Goal: Check status: Check status

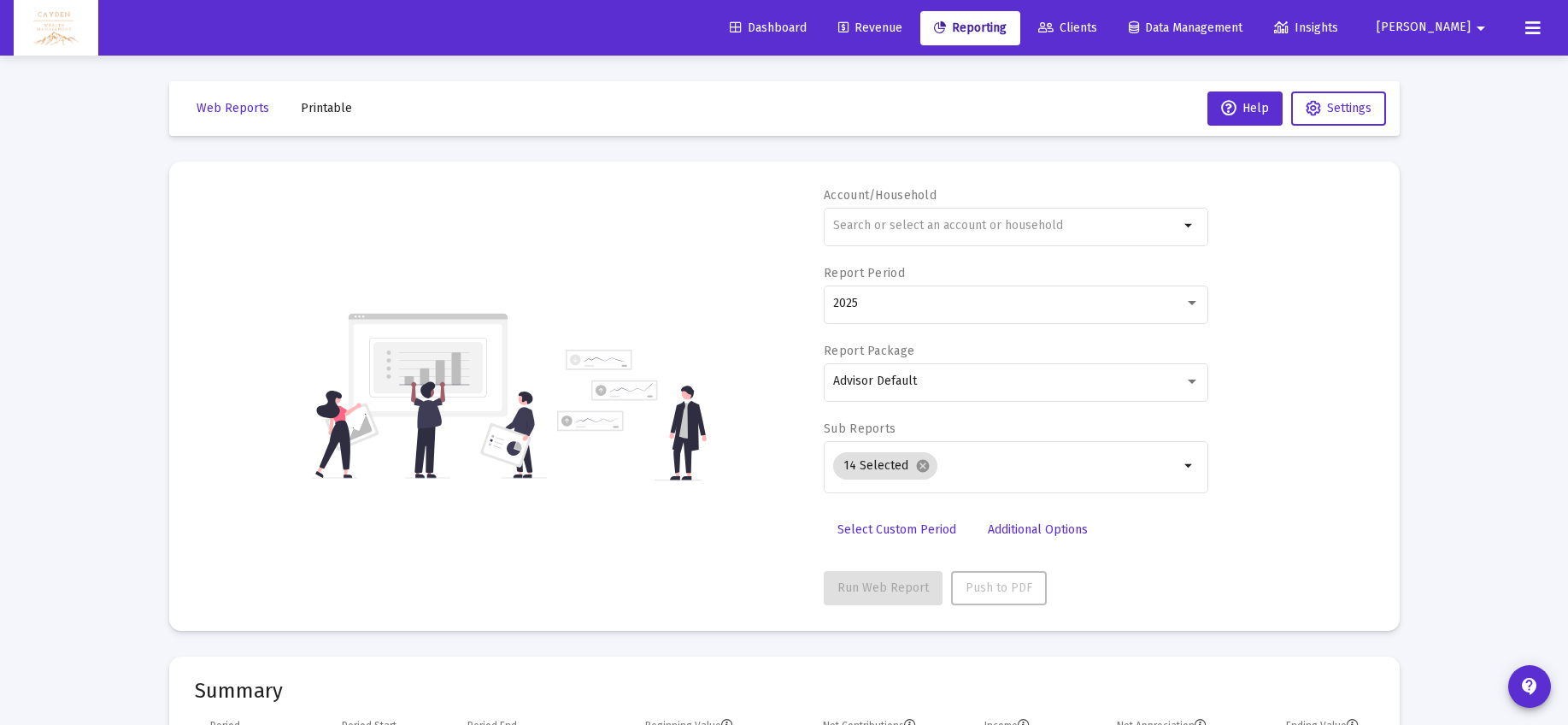
select select "View all"
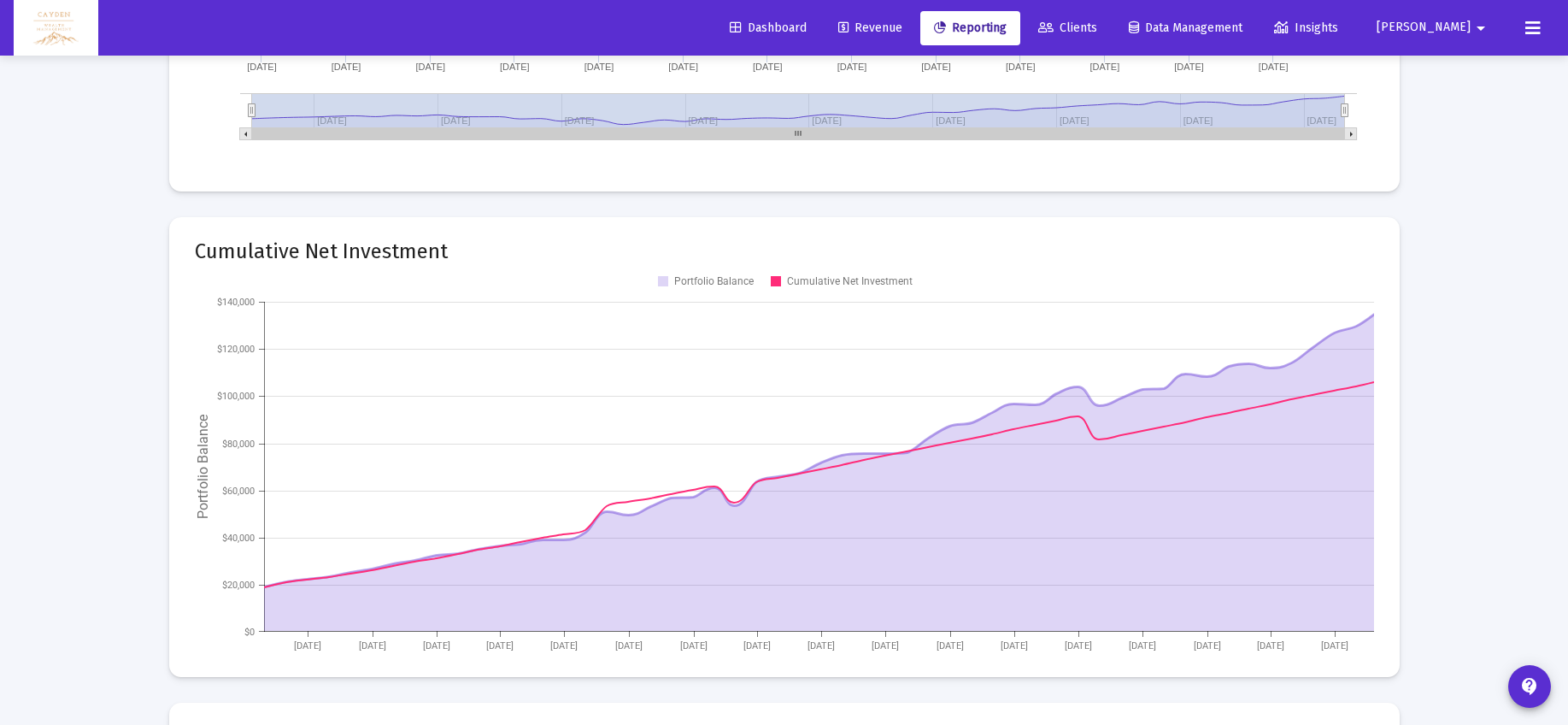
scroll to position [820, 0]
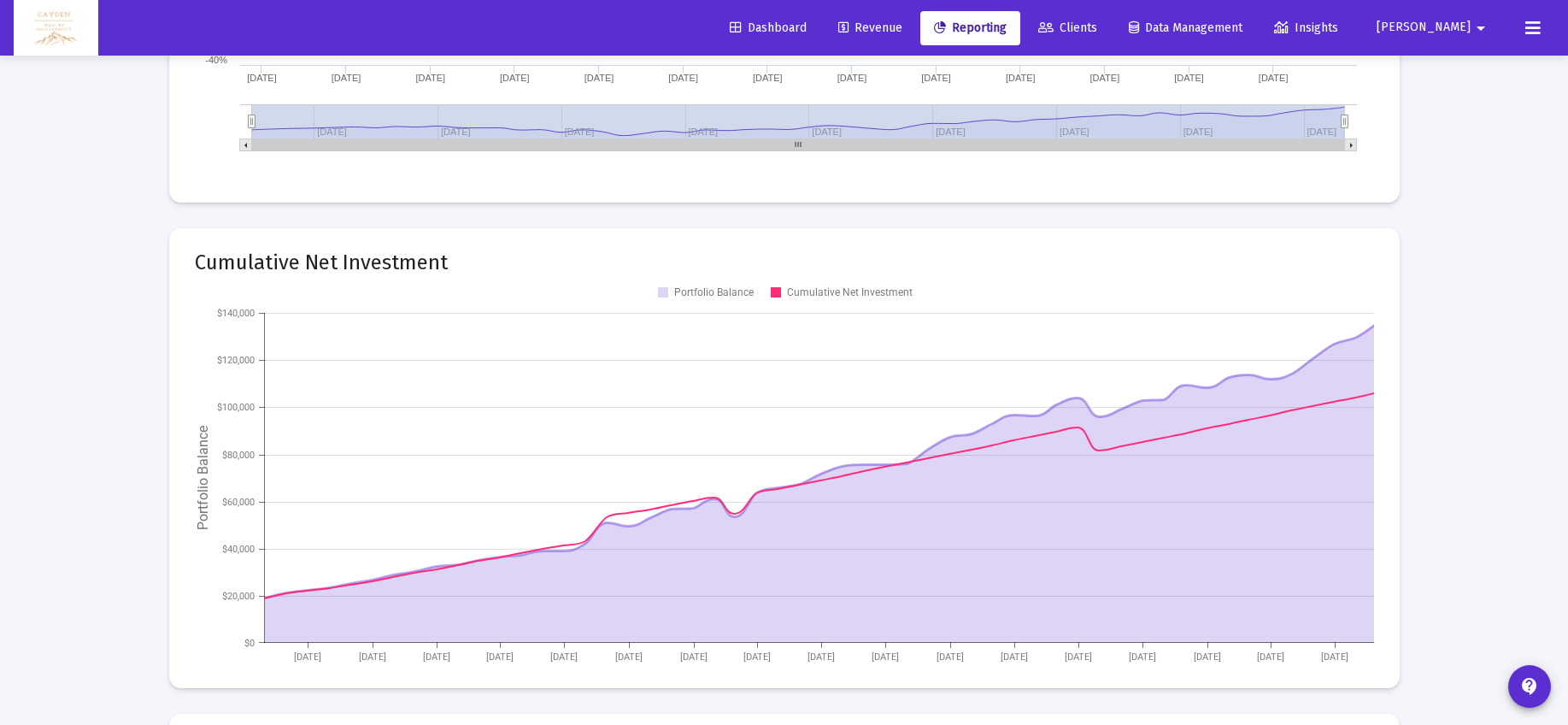
click at [1097, 33] on span "Clients" at bounding box center [1067, 28] width 59 height 15
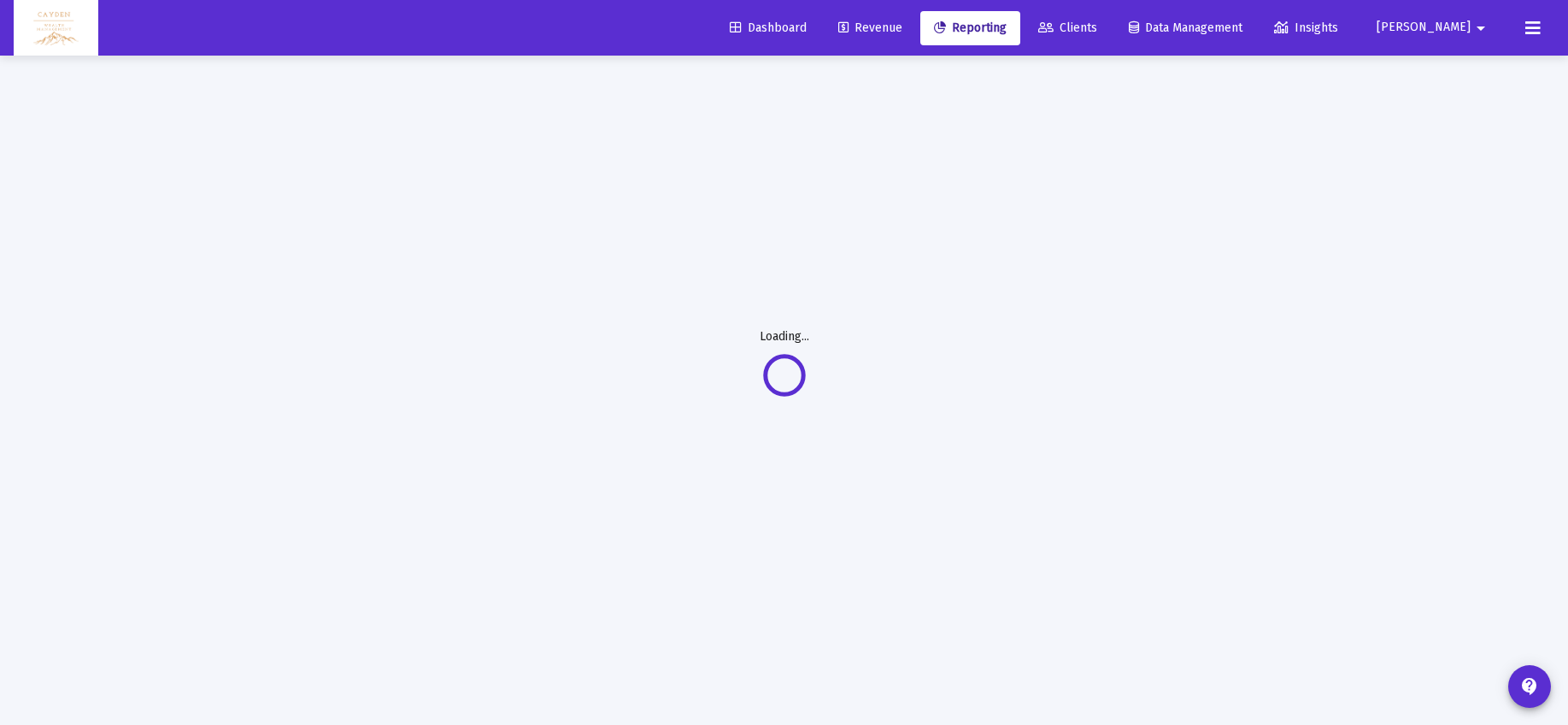
scroll to position [0, 0]
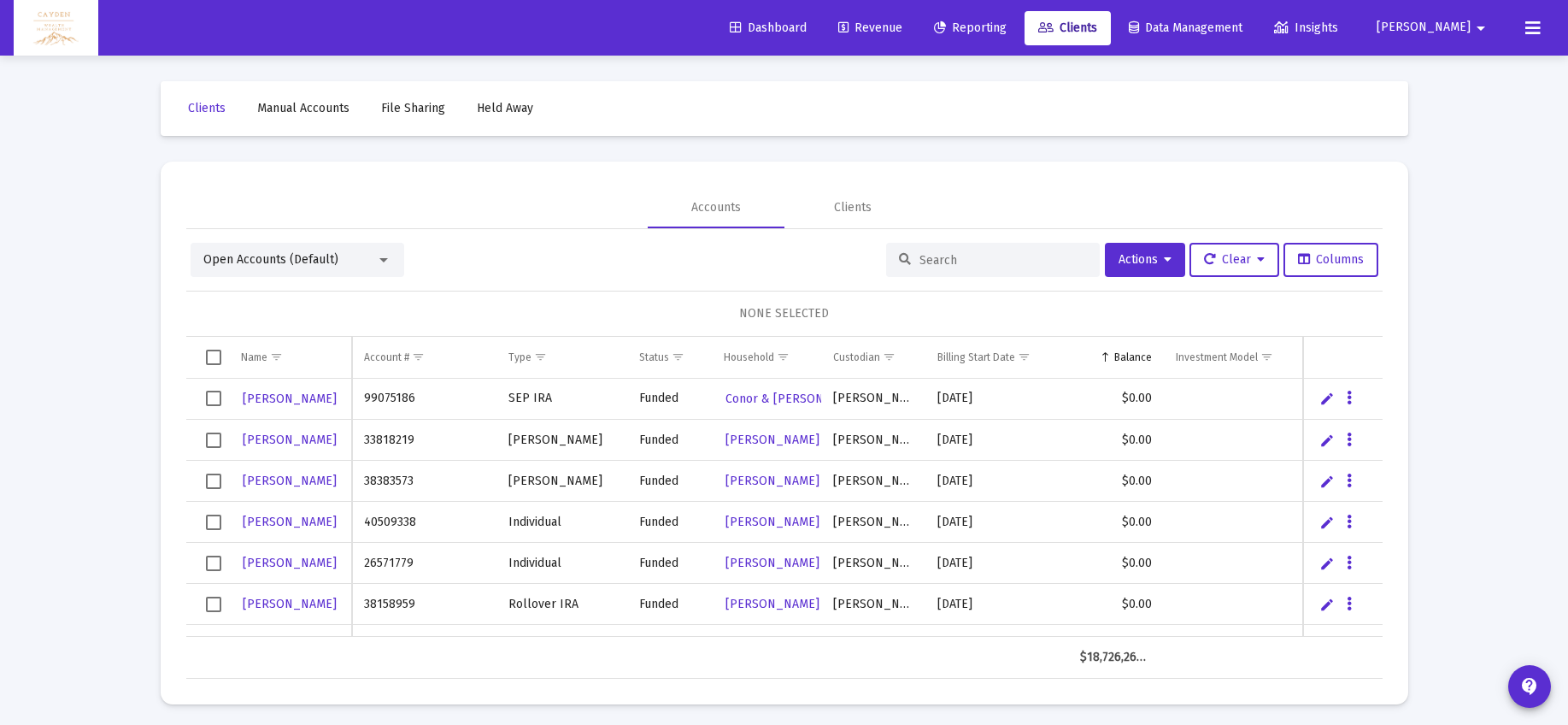
click at [1007, 30] on span "Reporting" at bounding box center [970, 28] width 73 height 15
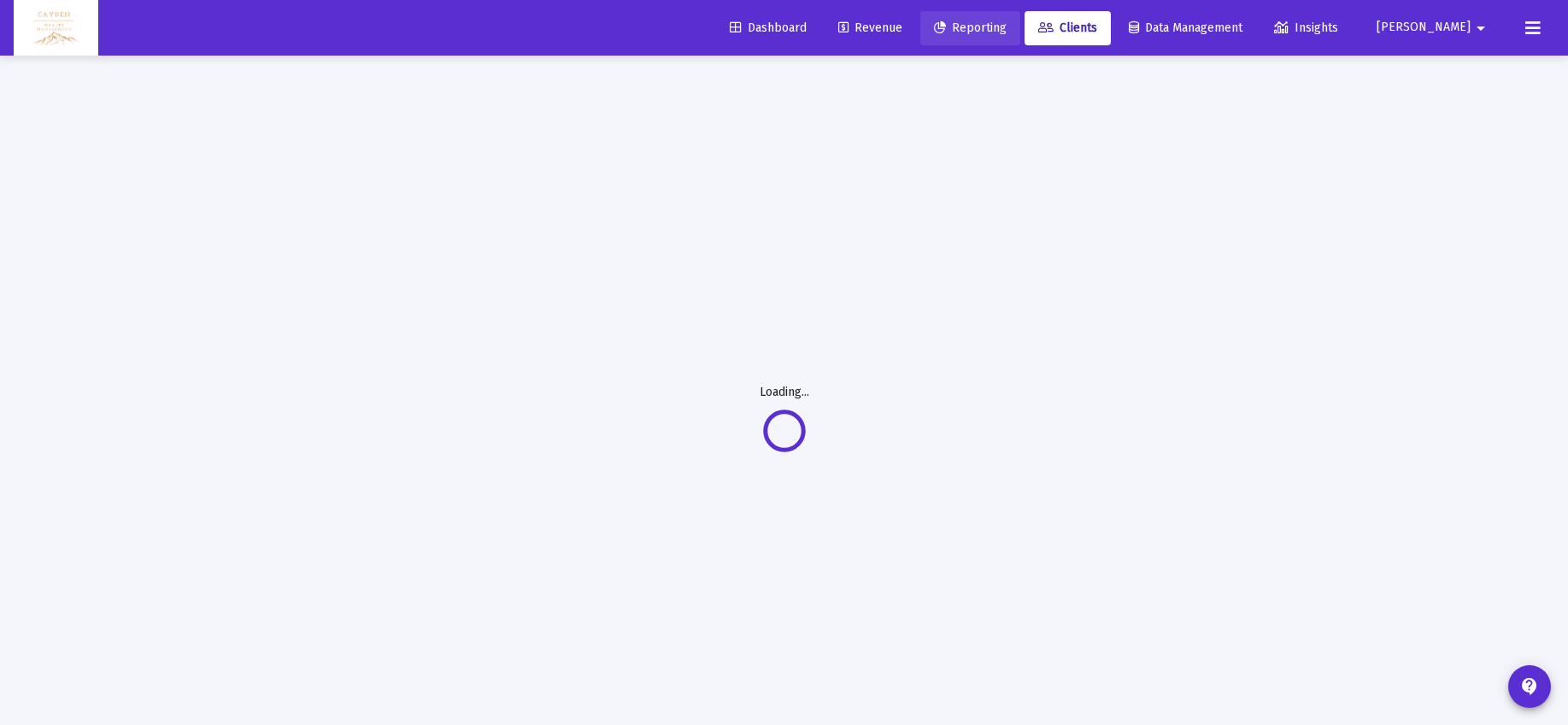
select select "View all"
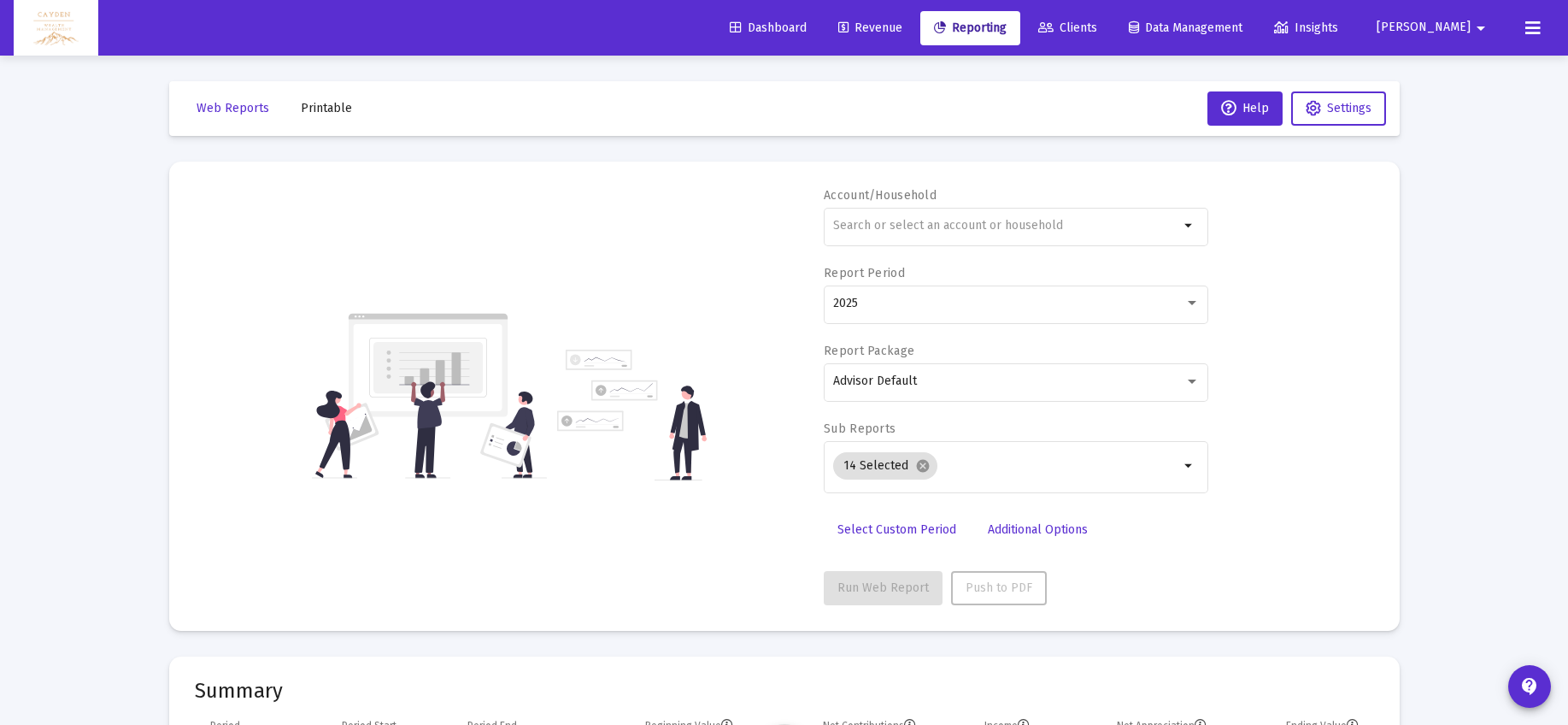
scroll to position [820, 0]
click at [912, 217] on div at bounding box center [1005, 225] width 346 height 42
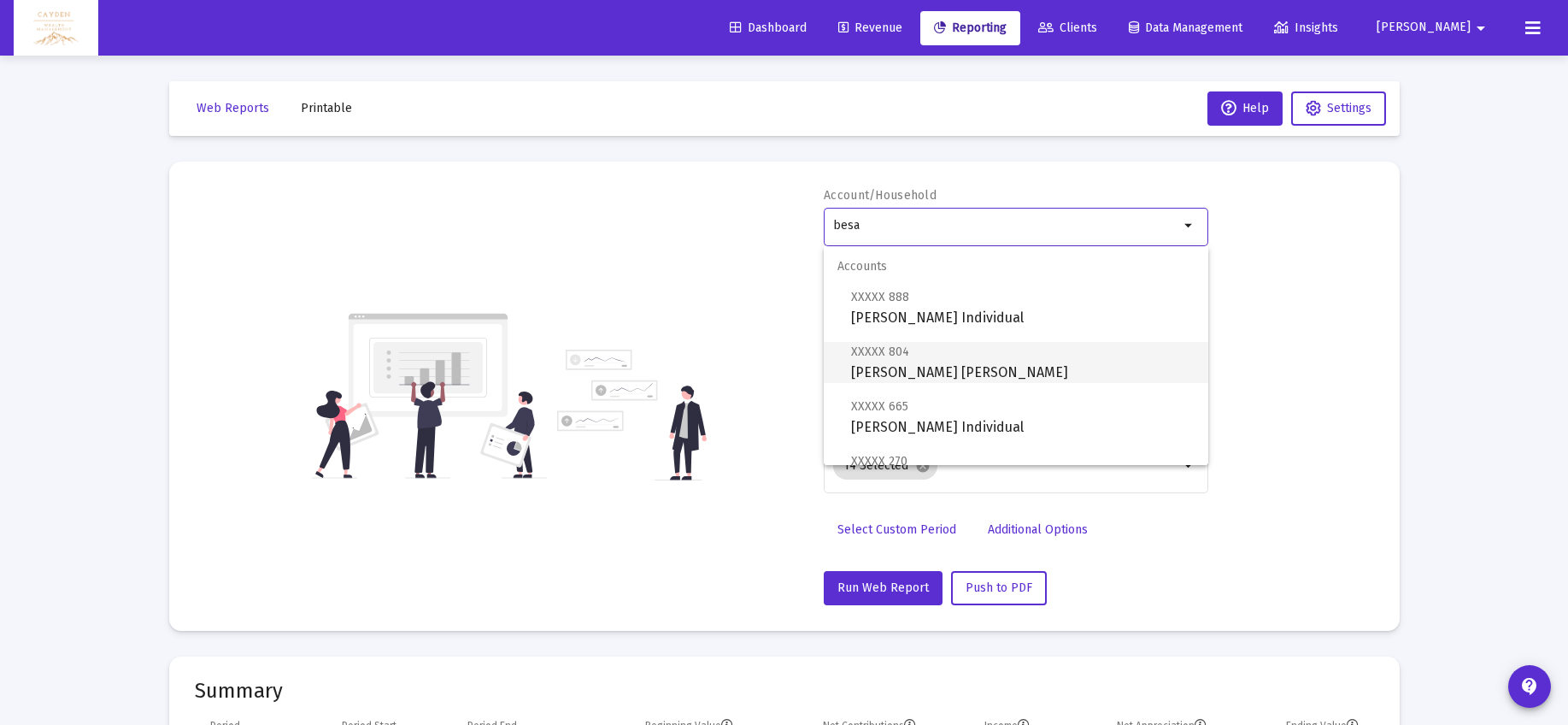
scroll to position [232, 0]
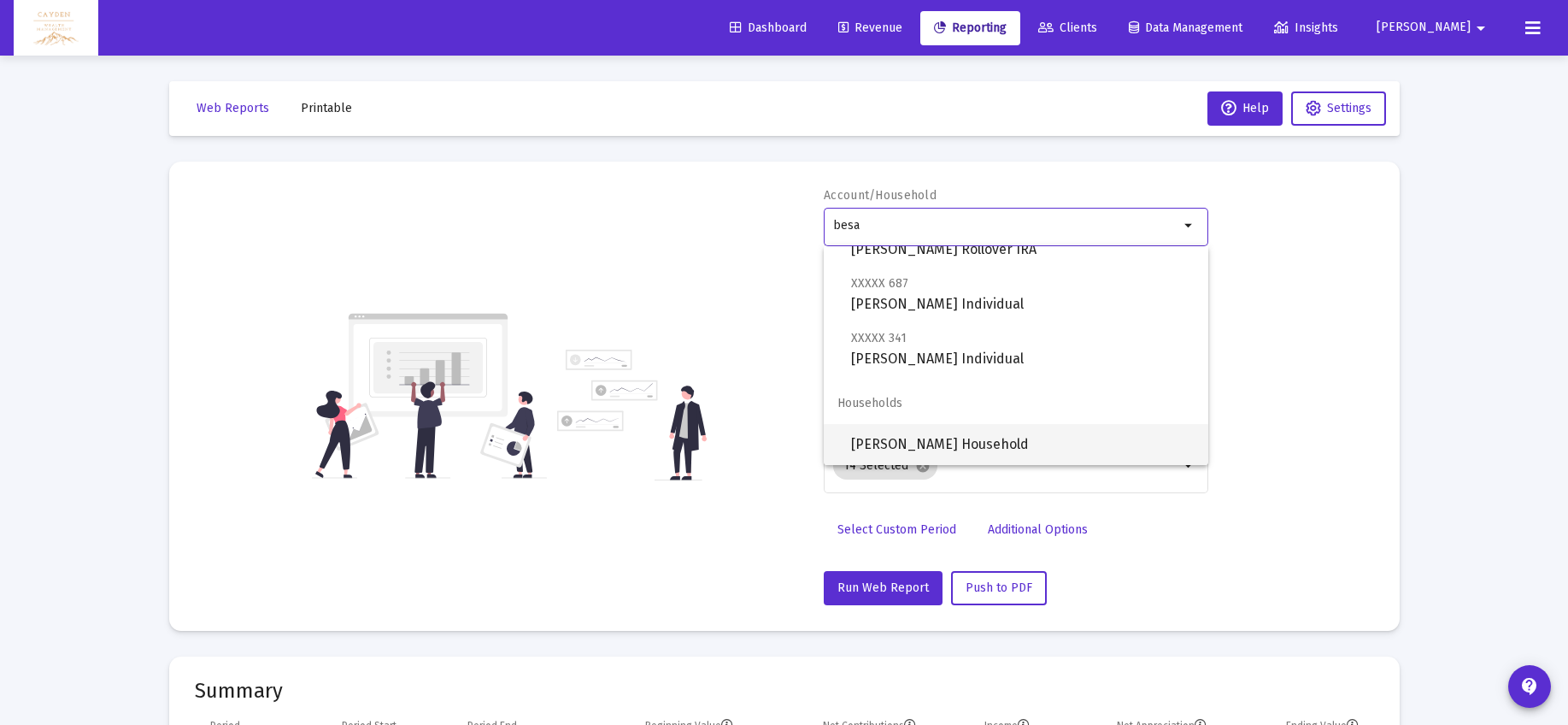
click at [932, 451] on span "[PERSON_NAME] Household" at bounding box center [1023, 444] width 344 height 41
type input "[PERSON_NAME] Household"
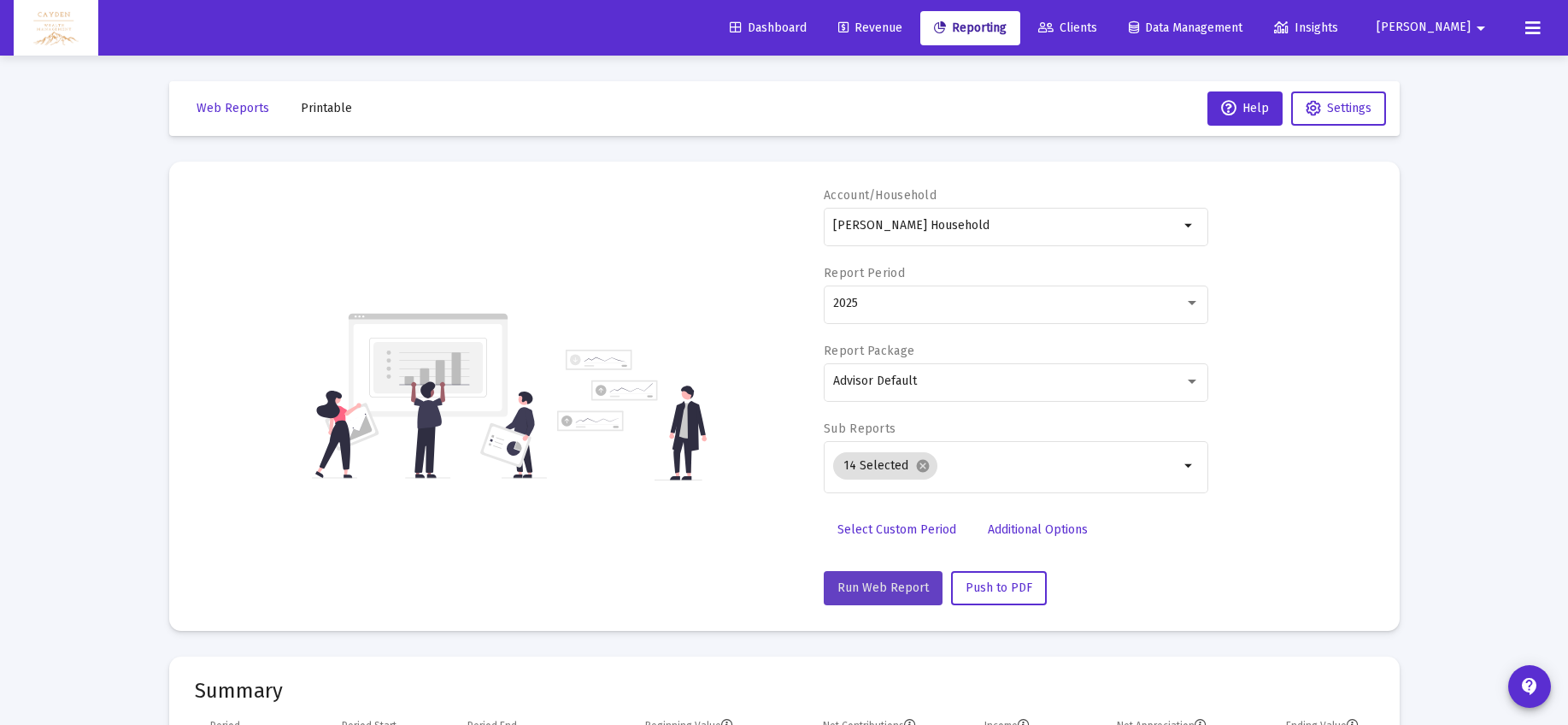
click at [906, 591] on span "Run Web Report" at bounding box center [883, 588] width 92 height 15
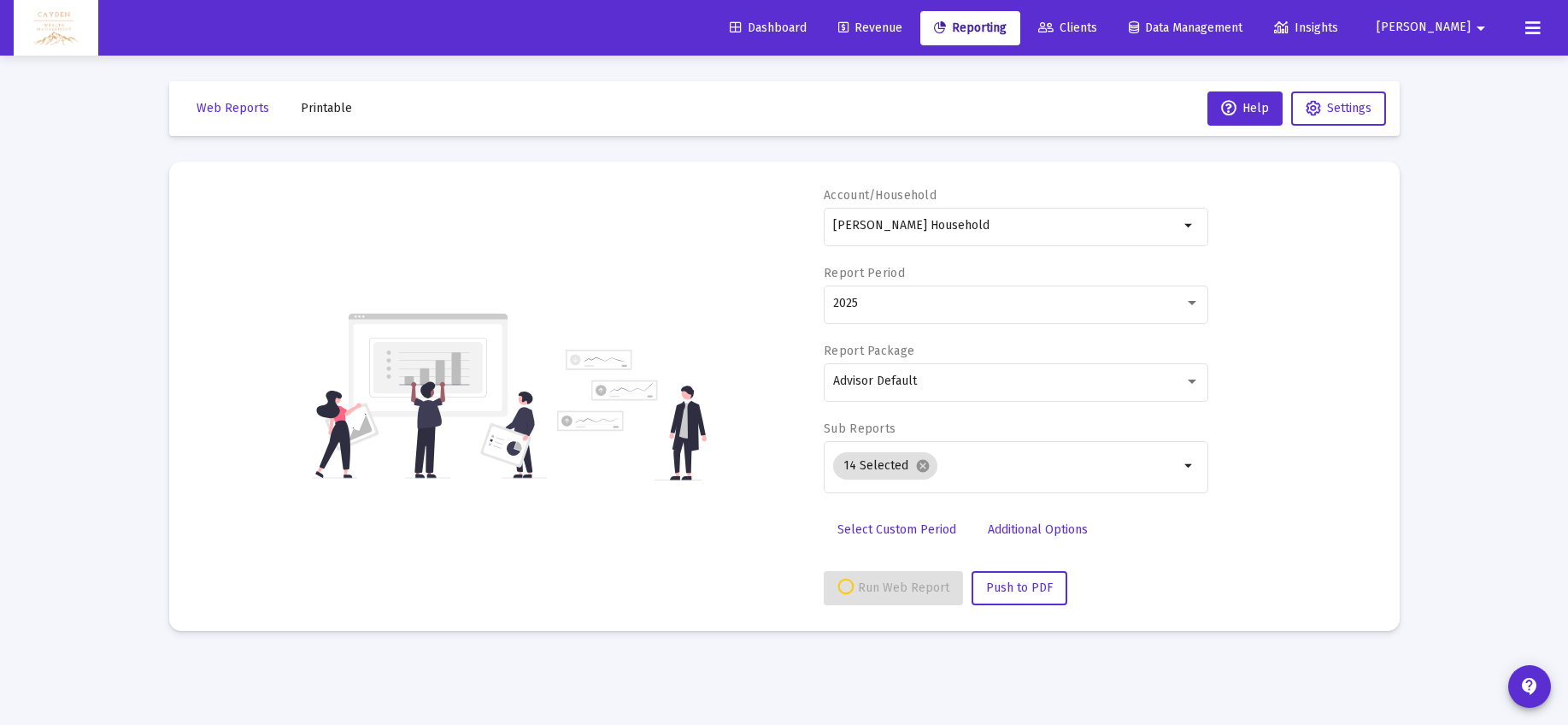
select select "View all"
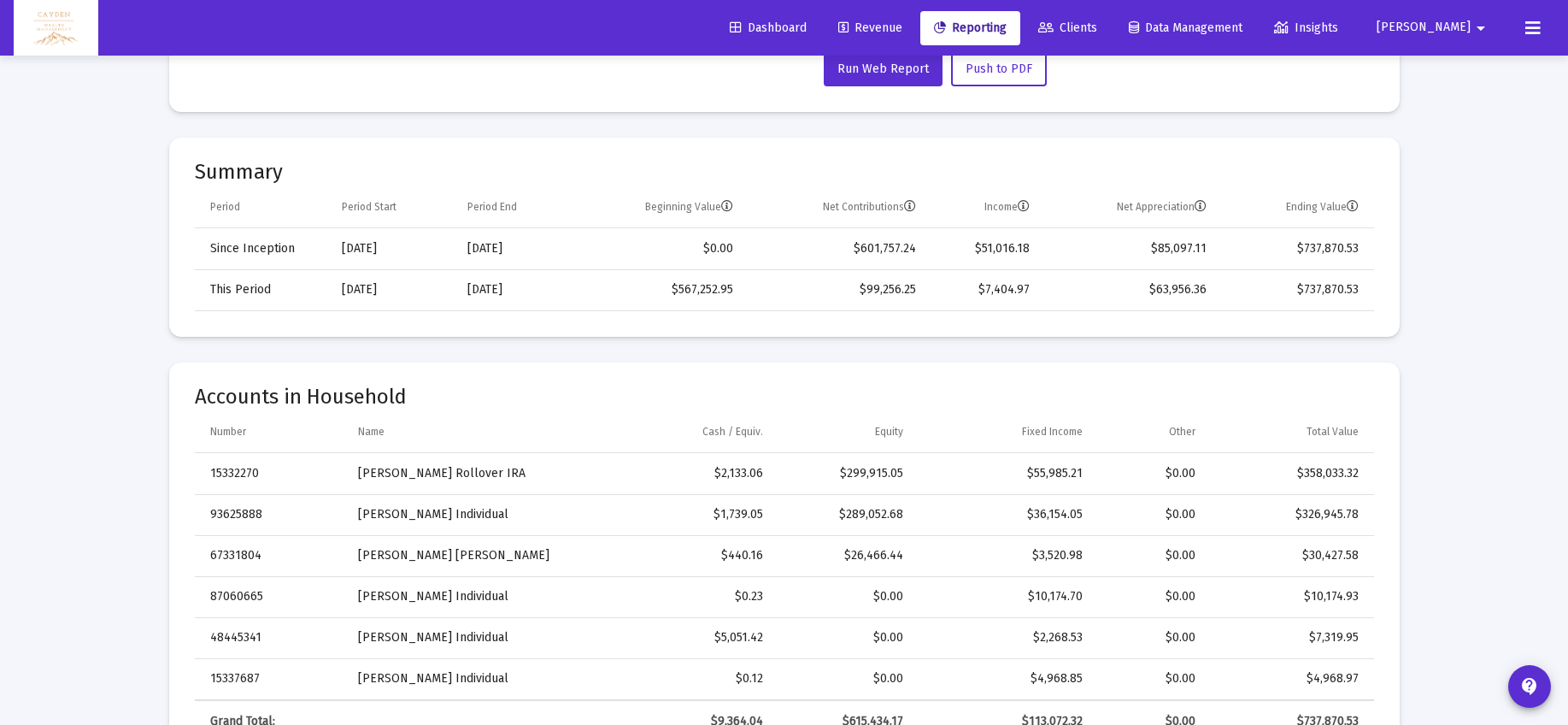
scroll to position [491, 0]
